Goal: Information Seeking & Learning: Find specific fact

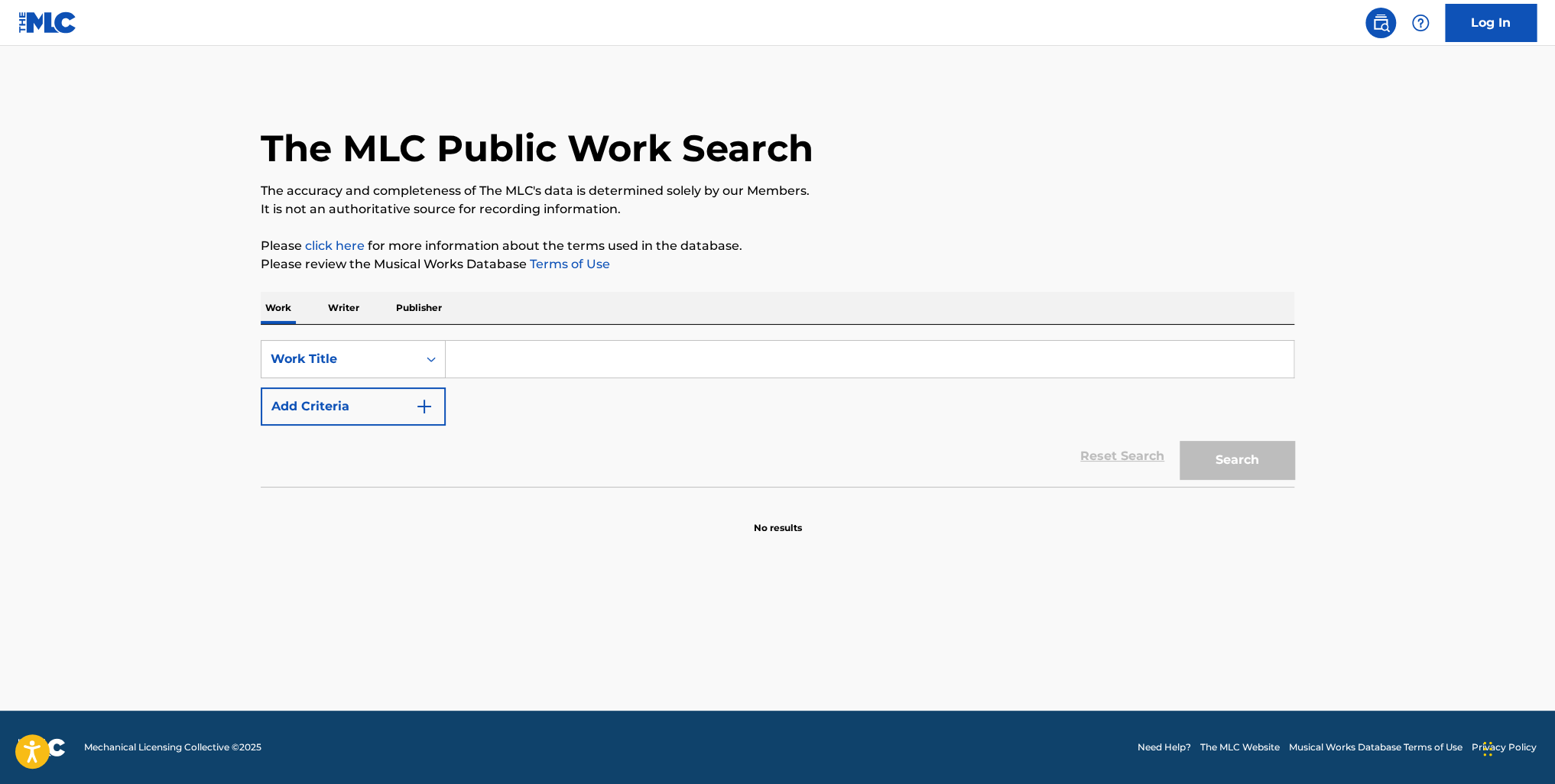
click at [516, 350] on input "Search Form" at bounding box center [870, 359] width 848 height 37
paste input "Ocean's (Where Feet May Fail)"
type input "Ocean's (Where Feet May Fail)"
click at [1260, 472] on button "Search" at bounding box center [1237, 459] width 114 height 38
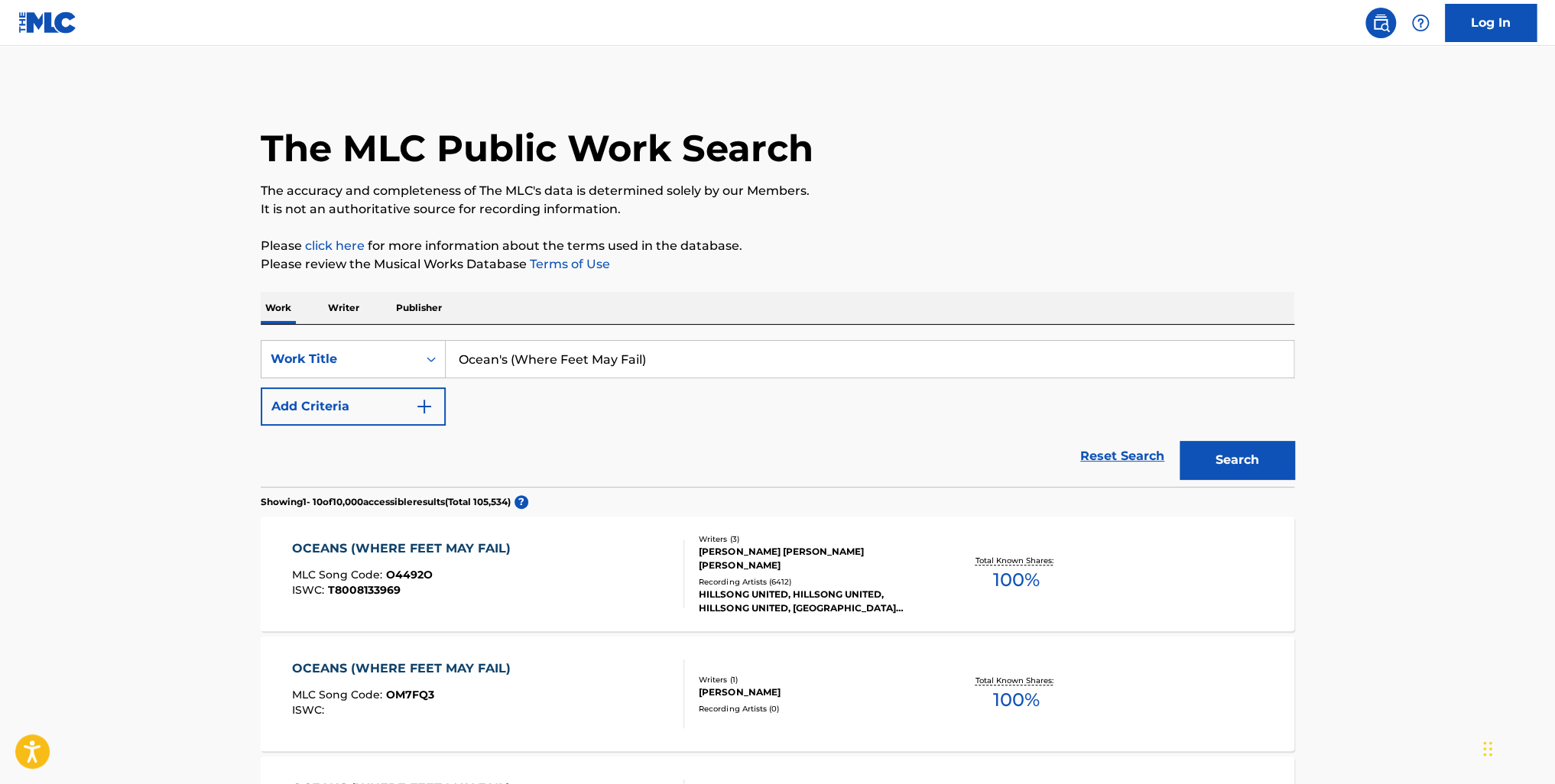
scroll to position [229, 0]
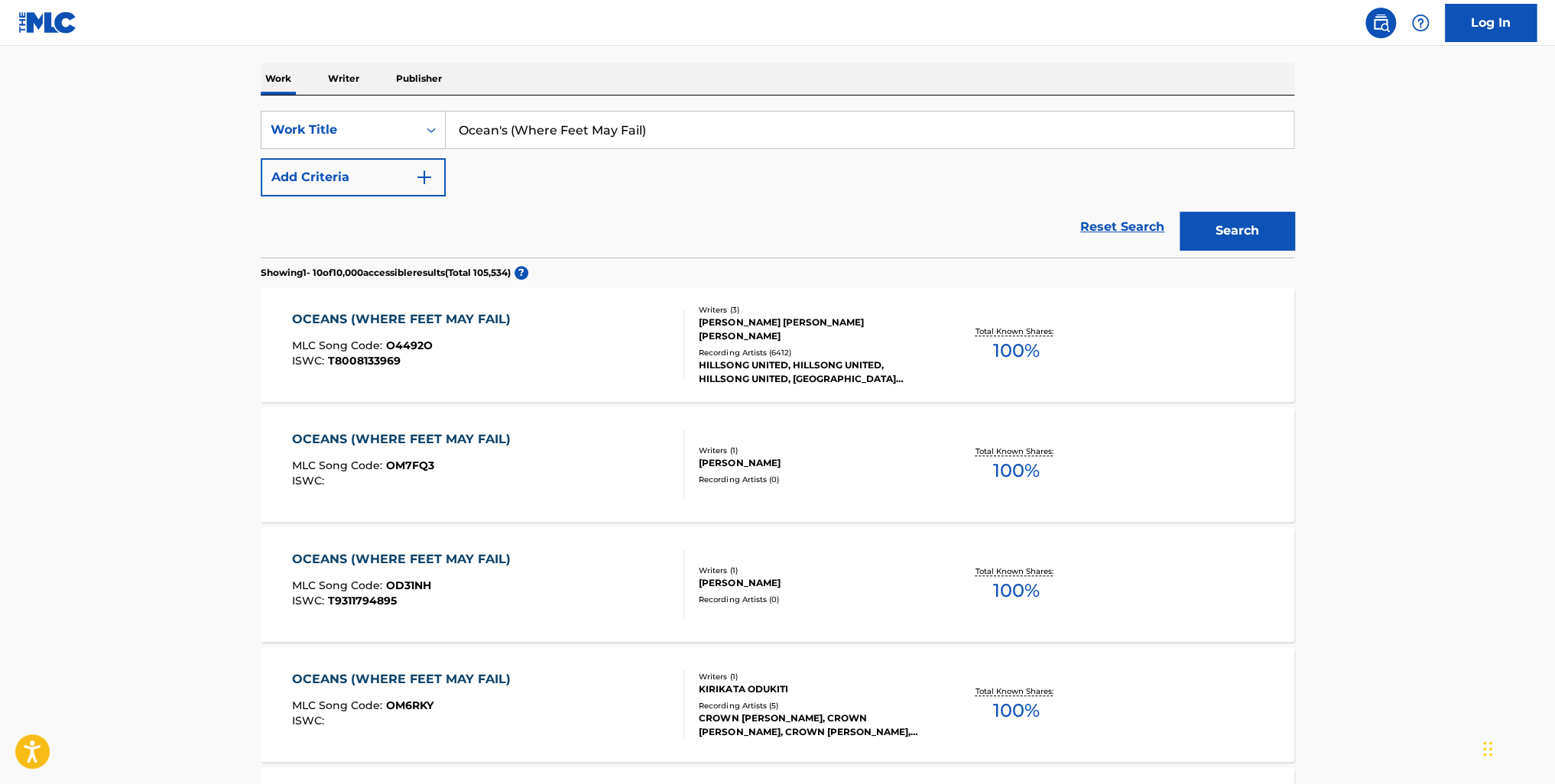
click at [454, 317] on div "OCEANS (WHERE FEET MAY FAIL)" at bounding box center [405, 319] width 227 height 19
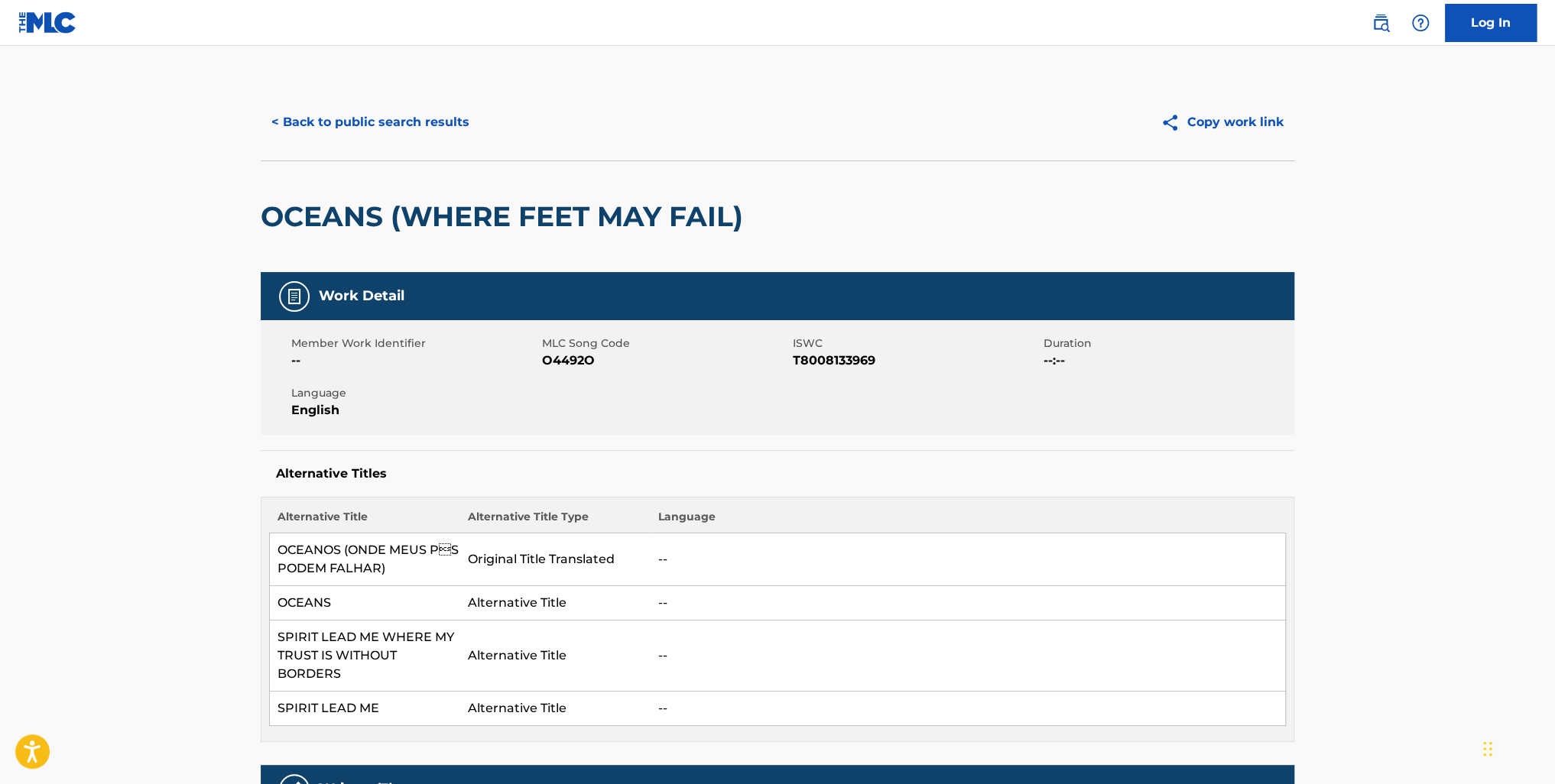
click at [320, 119] on button "< Back to public search results" at bounding box center [370, 122] width 219 height 38
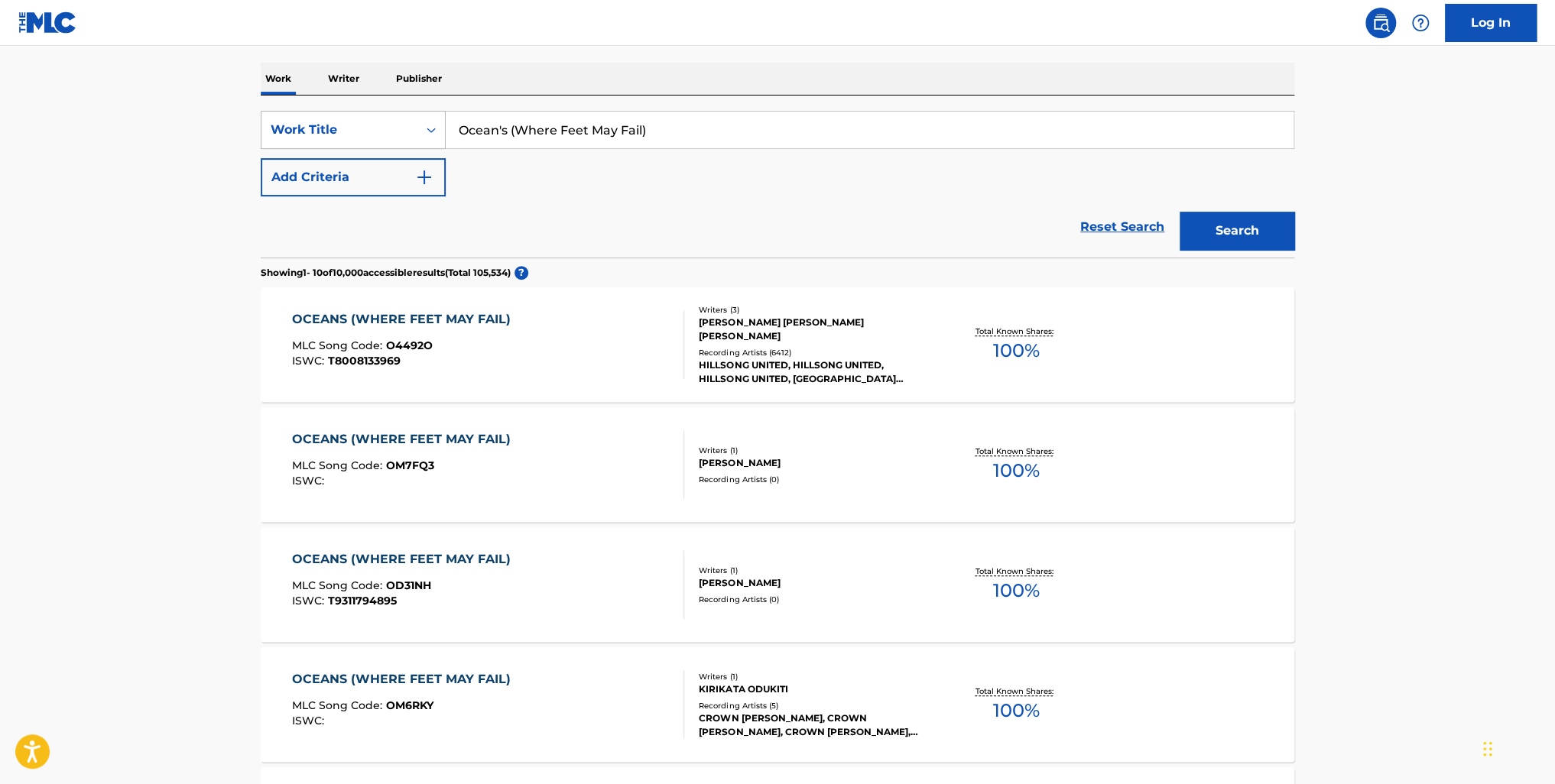
drag, startPoint x: 659, startPoint y: 137, endPoint x: 400, endPoint y: 119, distance: 259.6
click at [400, 119] on div "SearchWithCriteria51672f2f-0f40-4930-82e7-287c198cfec6 Work Title Ocean's (Wher…" at bounding box center [777, 130] width 1034 height 38
type input "oceans (here feet may fail) you make me brave"
click at [1180, 212] on button "Search" at bounding box center [1237, 230] width 114 height 38
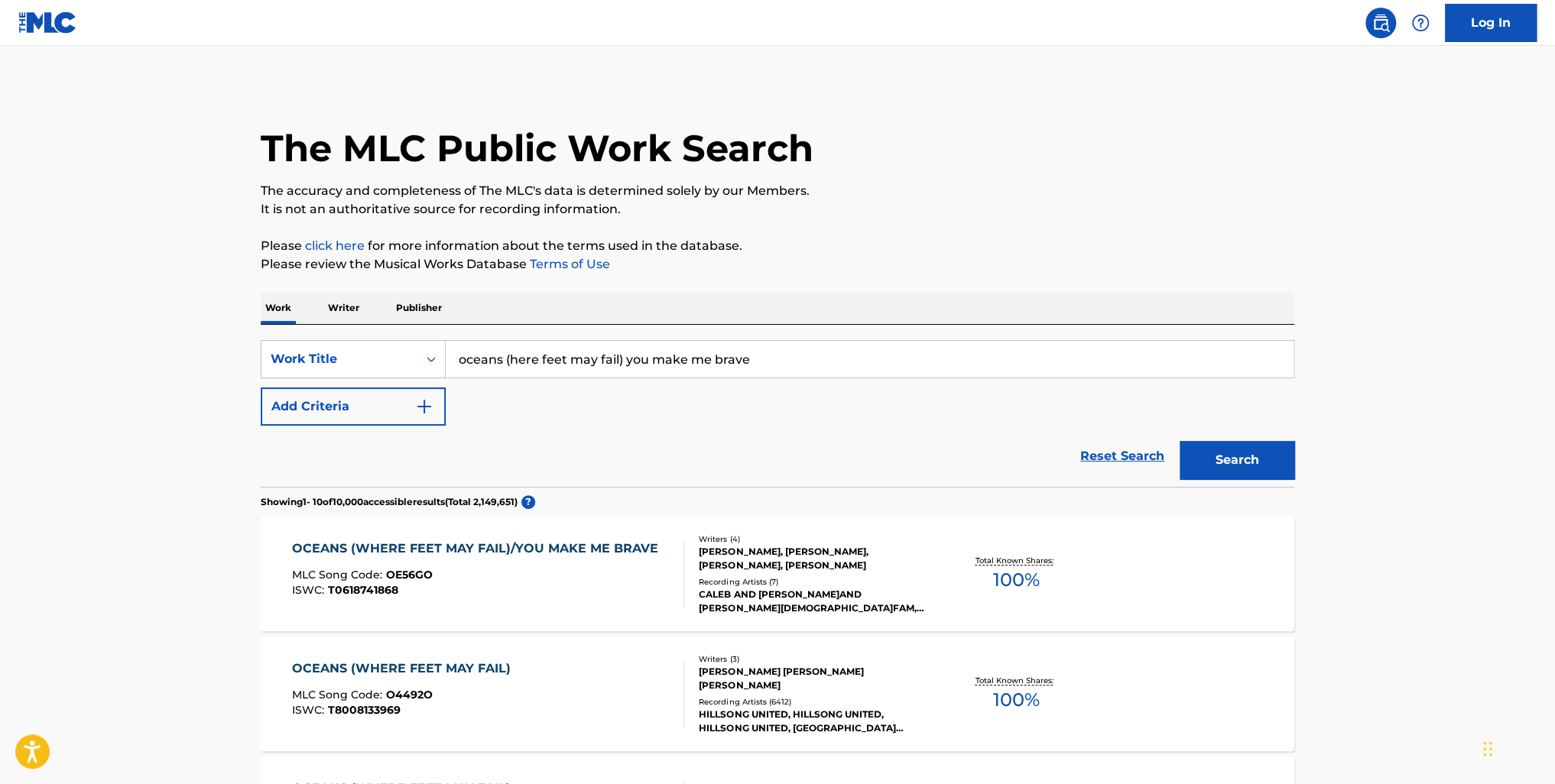
click at [417, 552] on div "OCEANS (WHERE FEET MAY FAIL)/YOU MAKE ME BRAVE" at bounding box center [479, 549] width 374 height 19
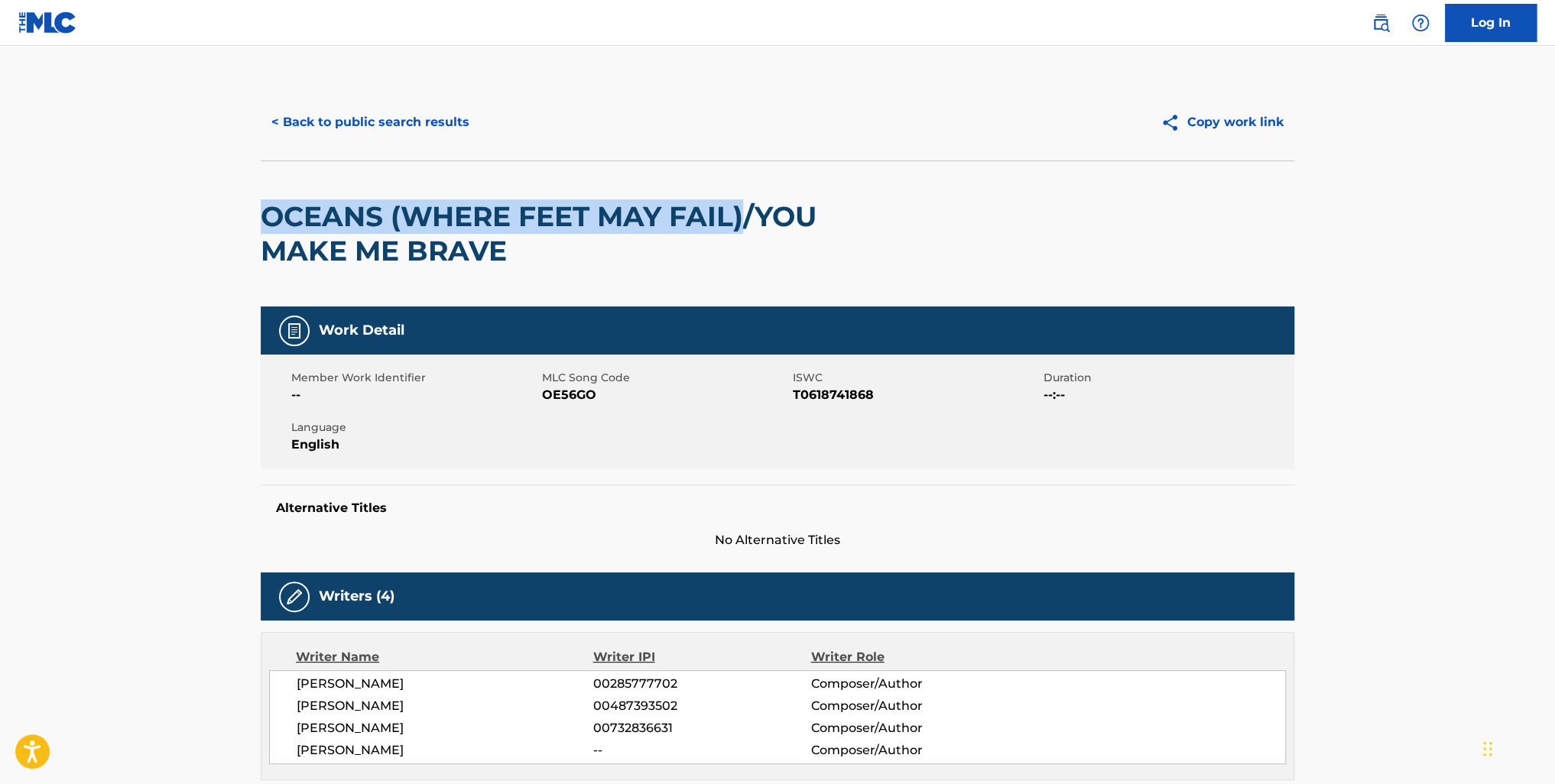
drag, startPoint x: 256, startPoint y: 213, endPoint x: 741, endPoint y: 220, distance: 485.1
copy h2 "OCEANS (WHERE FEET MAY FAIL)"
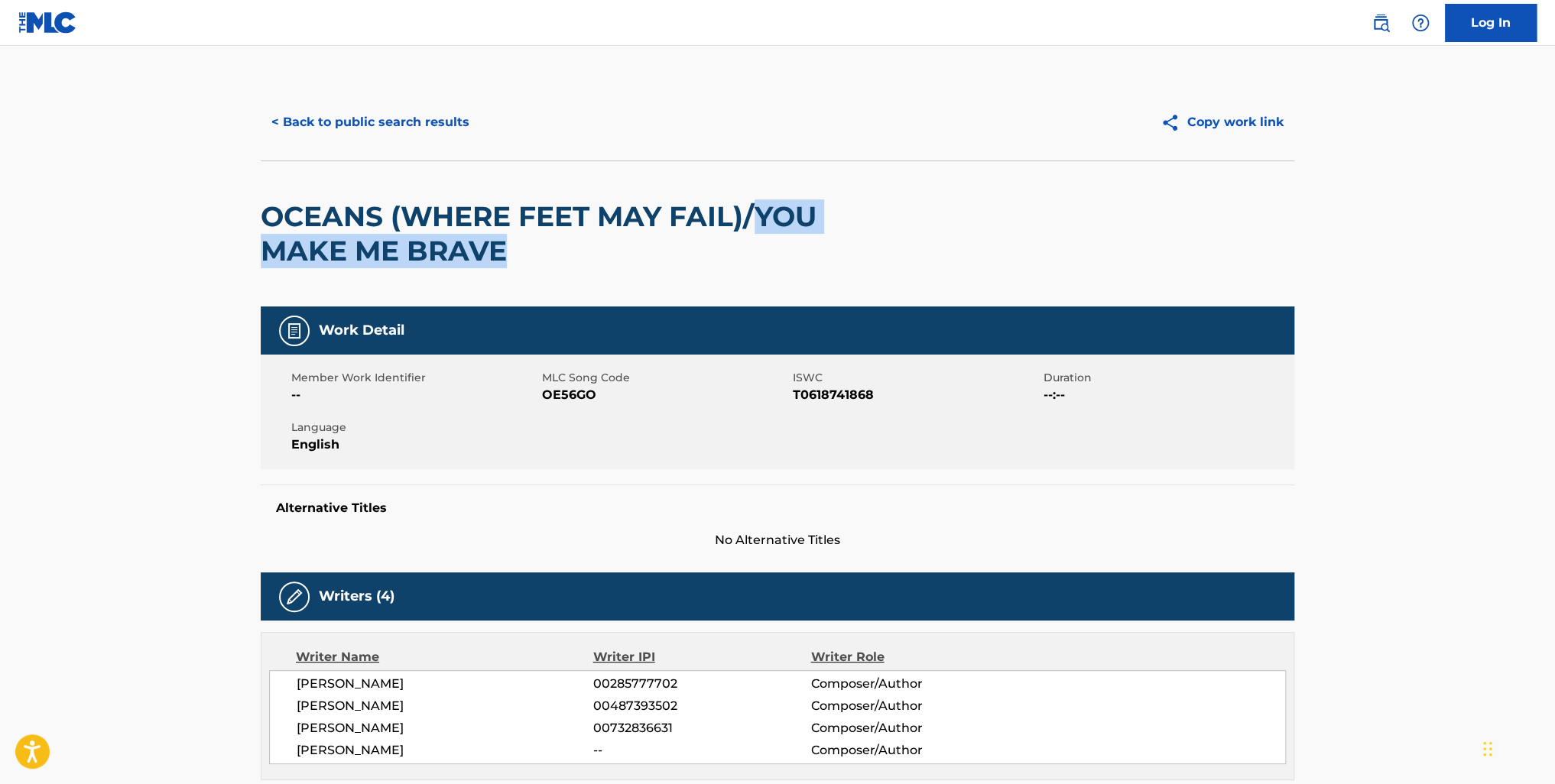
drag, startPoint x: 758, startPoint y: 216, endPoint x: 793, endPoint y: 241, distance: 43.0
click at [793, 241] on h2 "OCEANS (WHERE FEET MAY FAIL)/YOU MAKE ME BRAVE" at bounding box center [571, 234] width 620 height 69
copy h2 "YOU MAKE ME BRAVE"
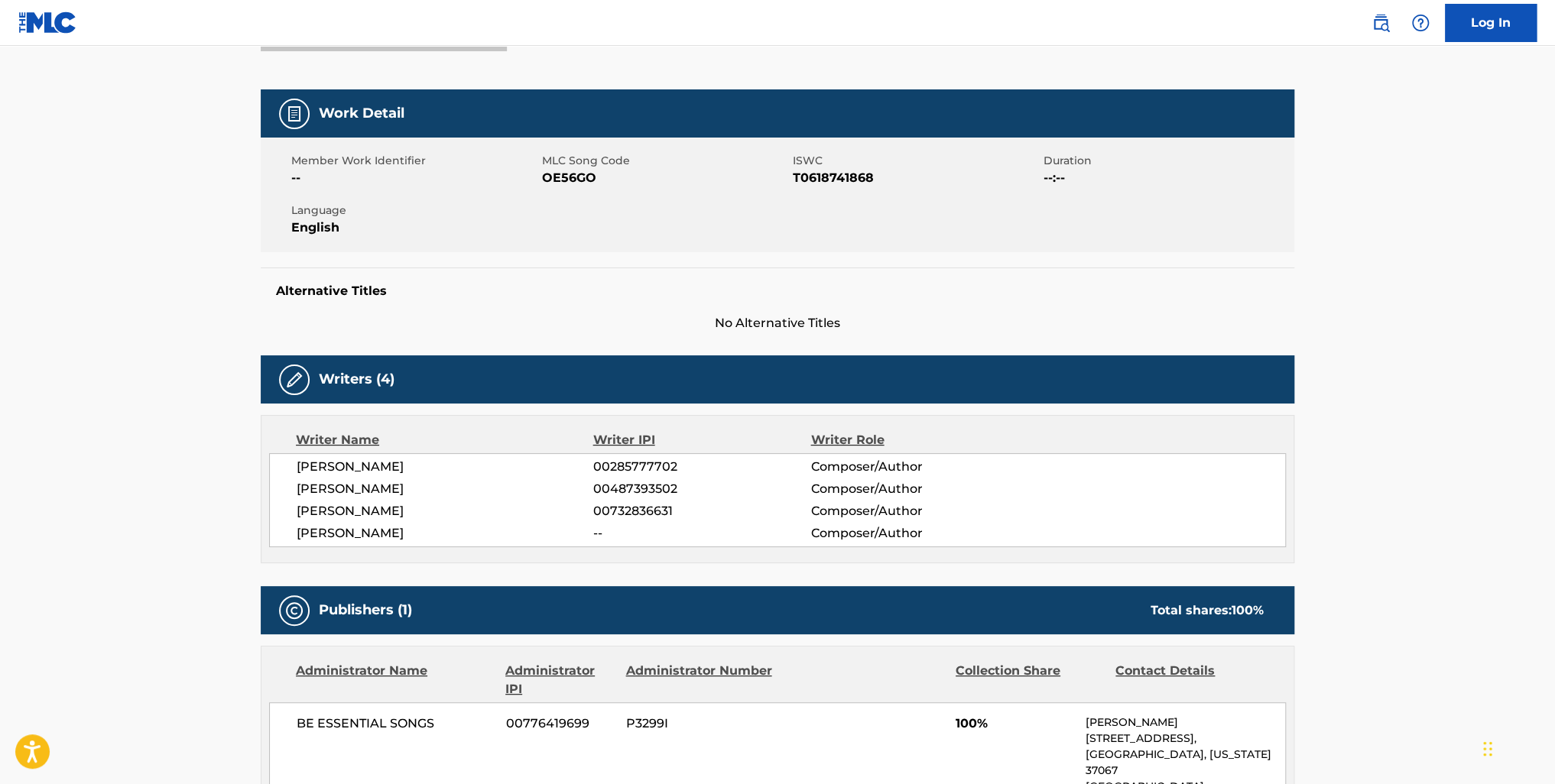
scroll to position [100, 0]
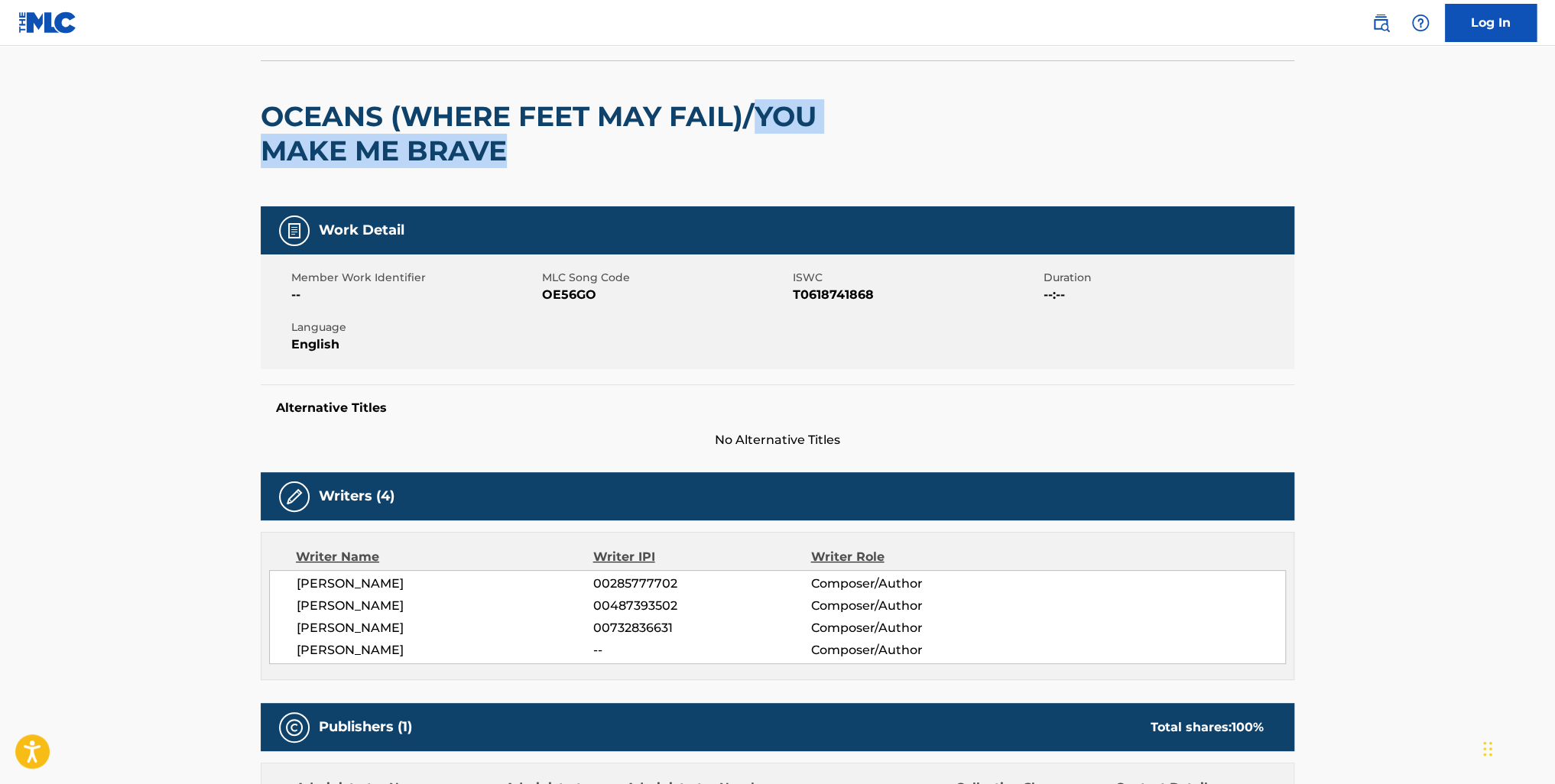
drag, startPoint x: 620, startPoint y: 197, endPoint x: 315, endPoint y: 122, distance: 314.1
click at [618, 195] on div "OCEANS (WHERE FEET MAY FAIL)/YOU MAKE ME BRAVE" at bounding box center [571, 133] width 620 height 145
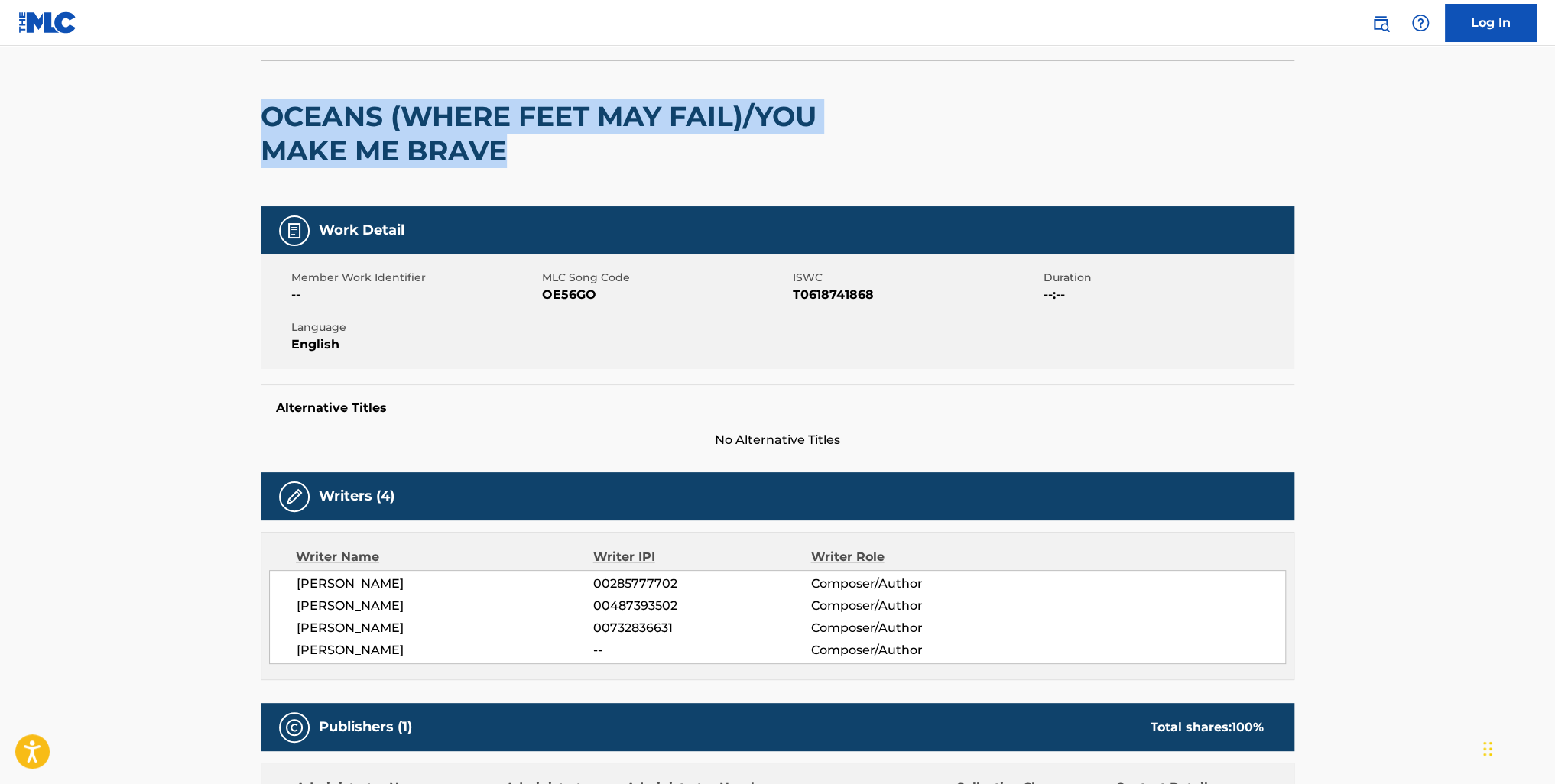
drag, startPoint x: 267, startPoint y: 106, endPoint x: 466, endPoint y: 33, distance: 212.0
click at [516, 162] on h2 "OCEANS (WHERE FEET MAY FAIL)/YOU MAKE ME BRAVE" at bounding box center [571, 133] width 620 height 69
copy h2 "OCEANS (WHERE FEET MAY FAIL)/YOU MAKE ME BRAVE"
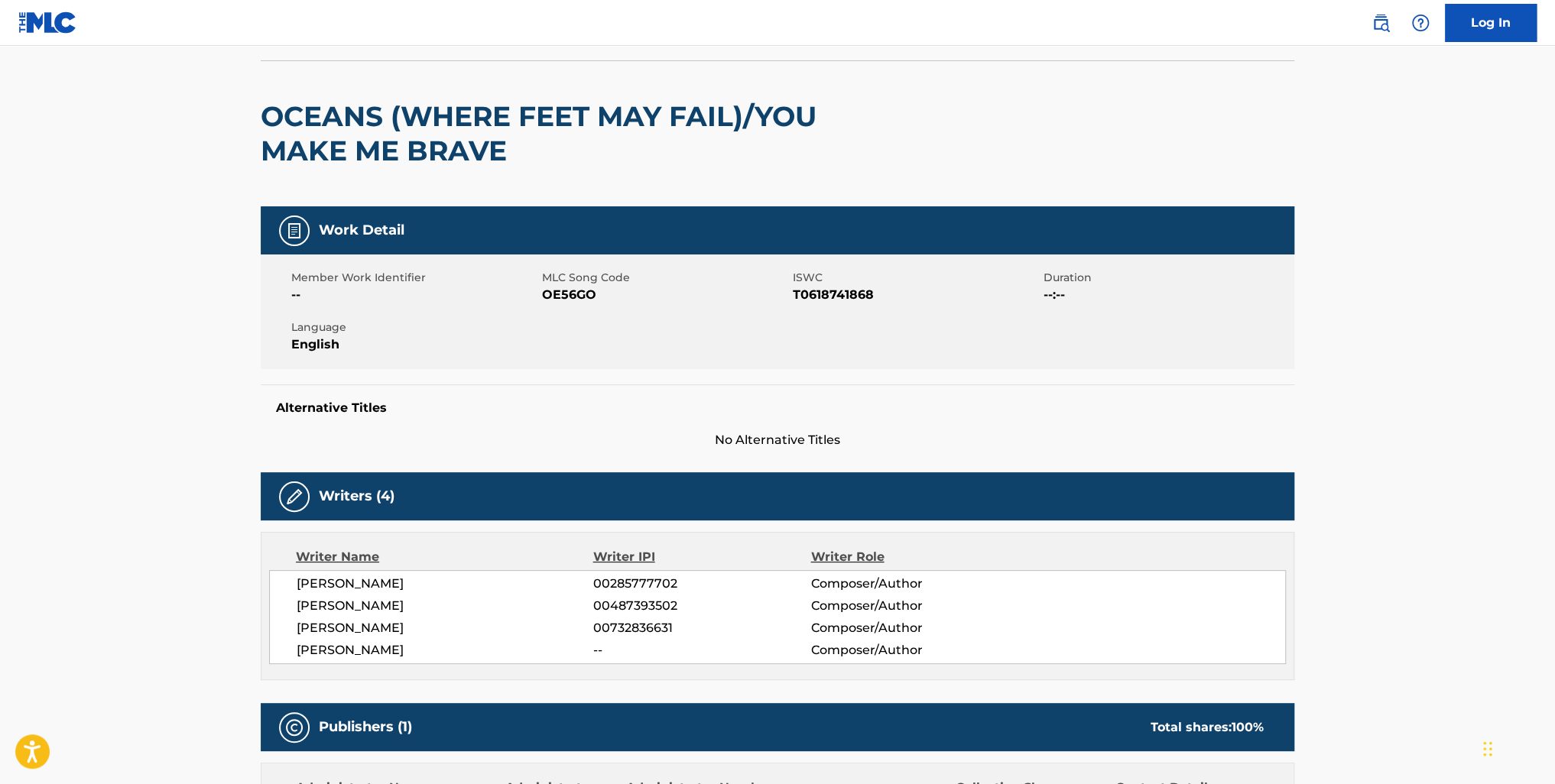
click at [1454, 371] on main "< Back to public search results Copy work link OCEANS (WHERE FEET MAY FAIL)/YOU…" at bounding box center [777, 712] width 1555 height 1532
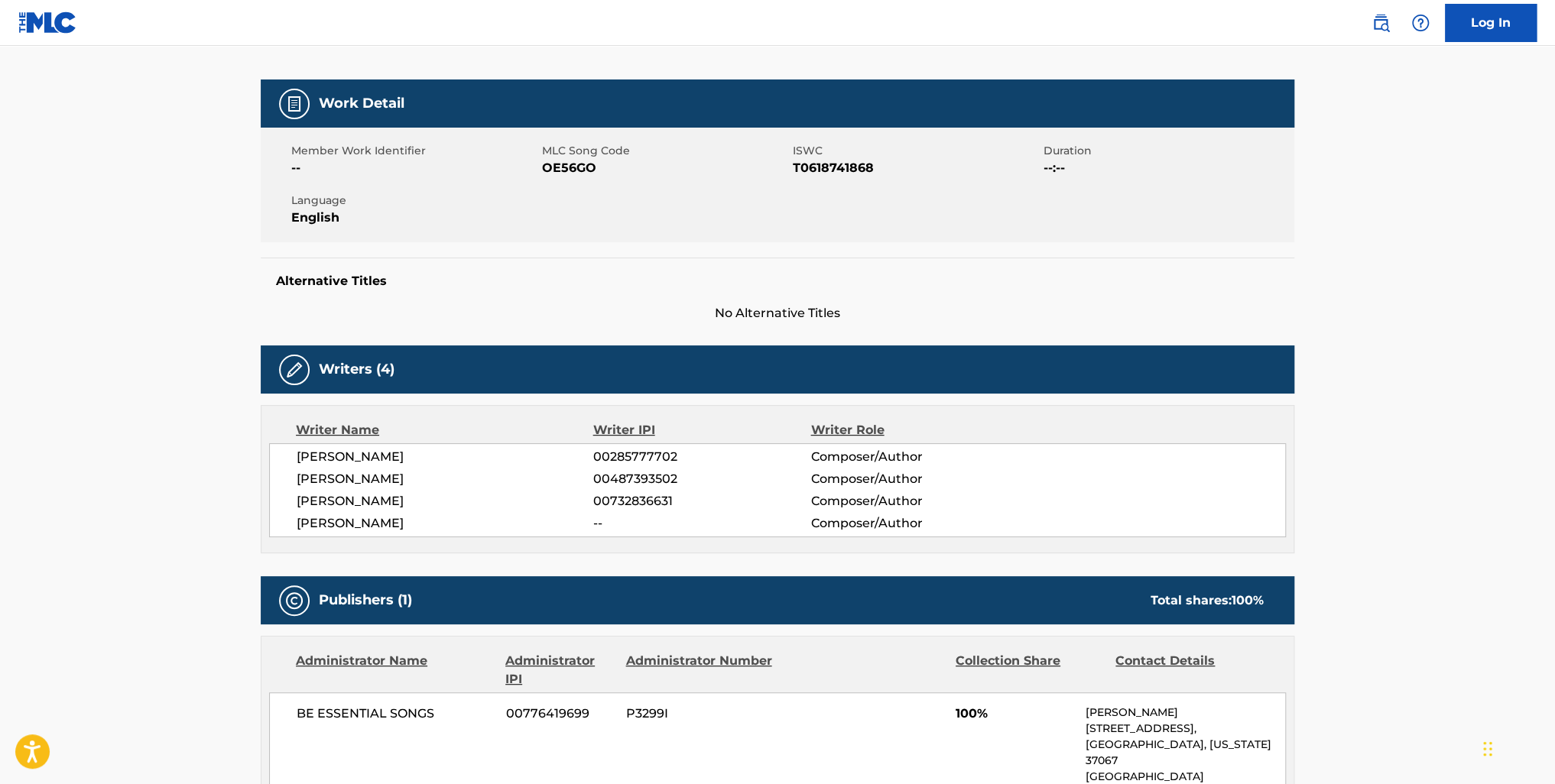
scroll to position [24, 0]
